Goal: Transaction & Acquisition: Purchase product/service

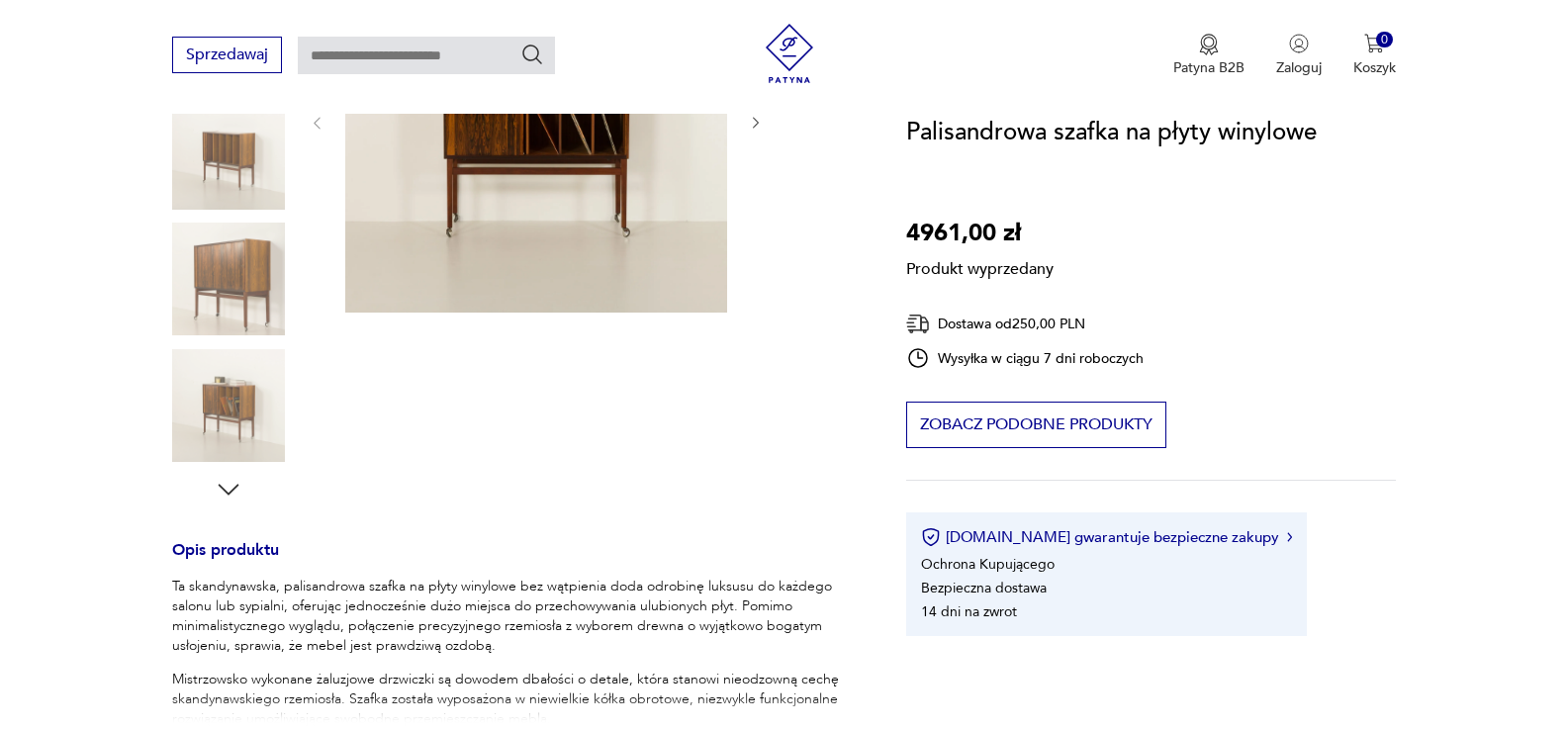
scroll to position [99, 0]
